Goal: Transaction & Acquisition: Download file/media

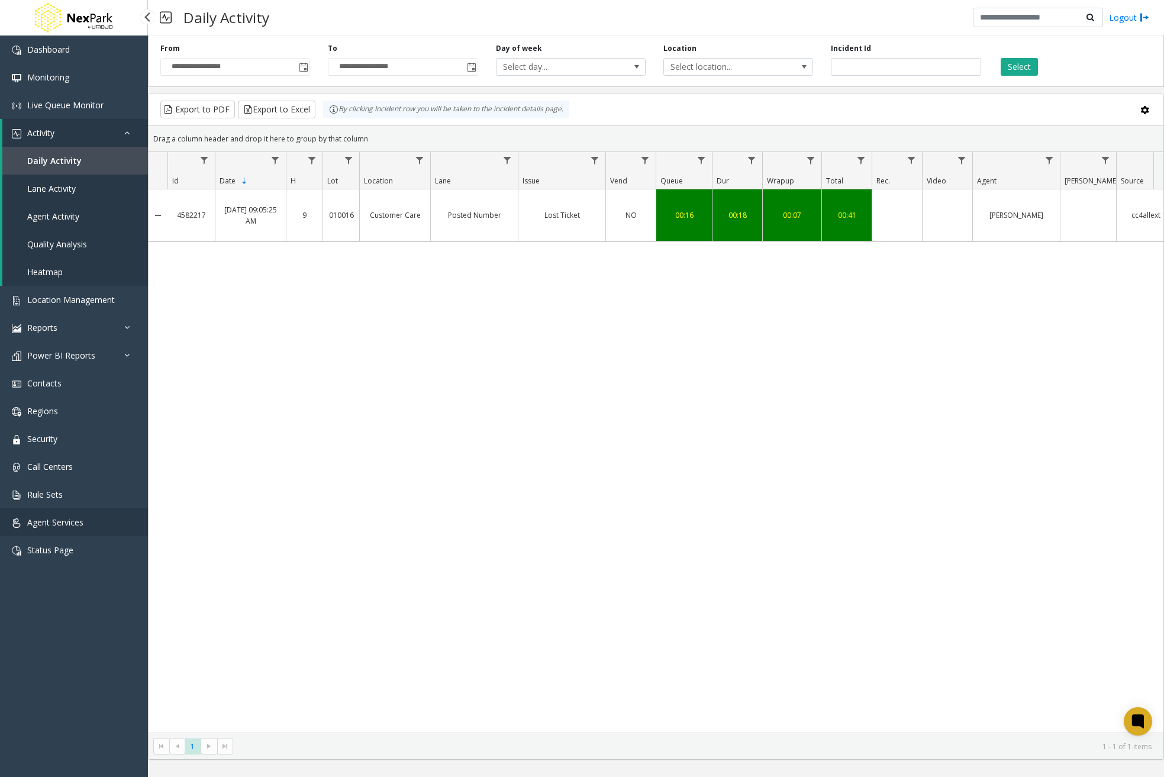
click at [64, 521] on span "Agent Services" at bounding box center [55, 522] width 56 height 11
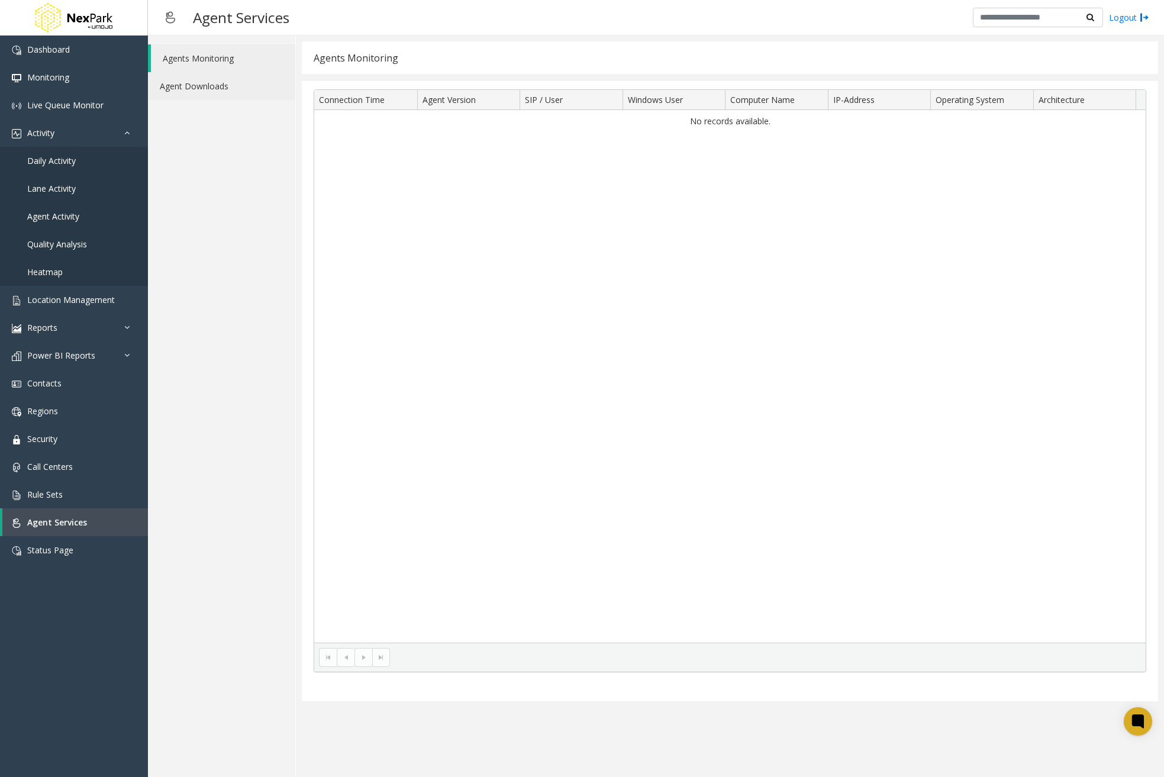
click at [217, 93] on link "Agent Downloads" at bounding box center [221, 86] width 147 height 28
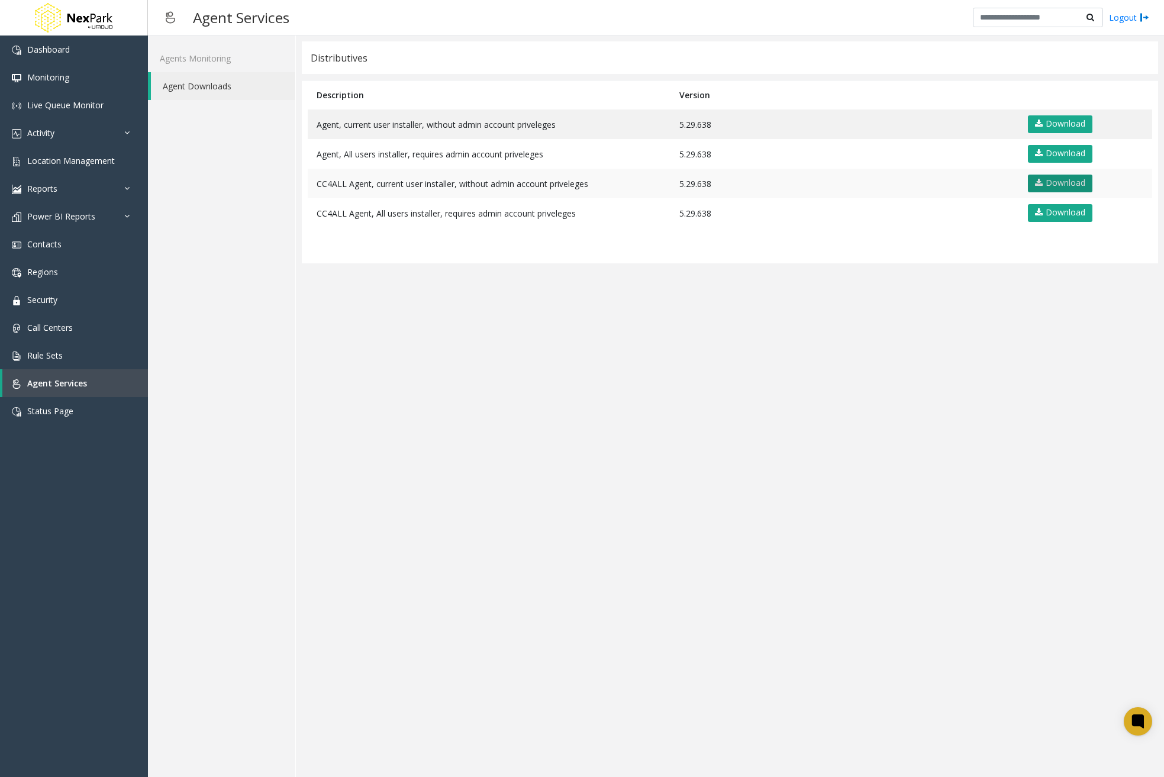
click at [1062, 180] on link "Download" at bounding box center [1060, 184] width 64 height 18
